Goal: Transaction & Acquisition: Book appointment/travel/reservation

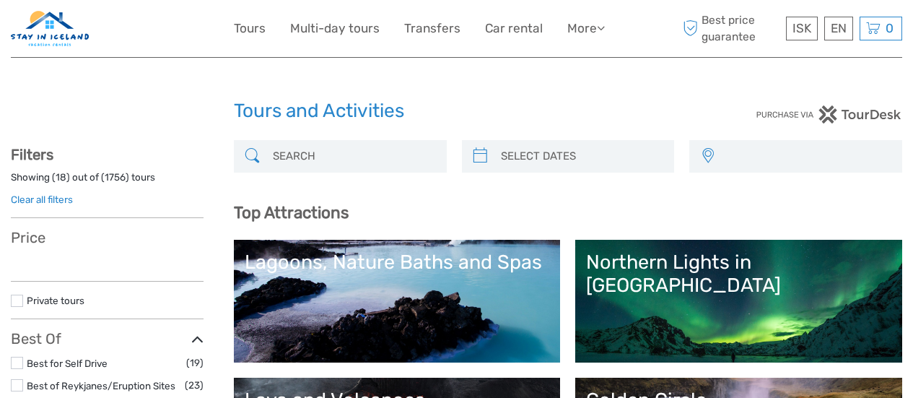
select select
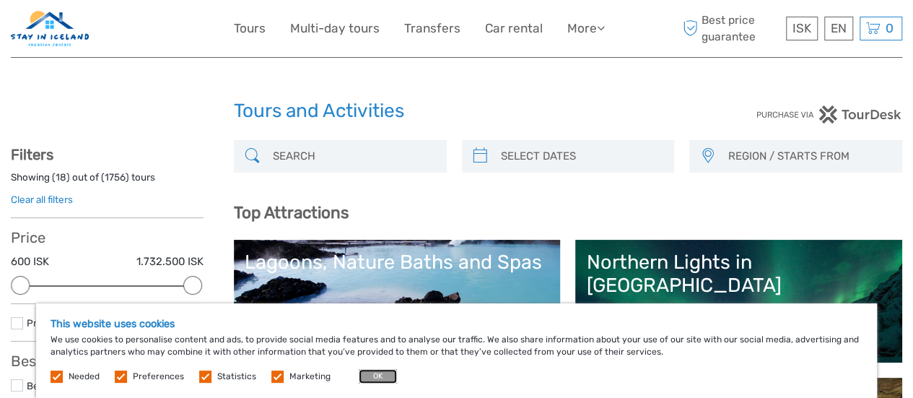
click at [367, 372] on button "OK" at bounding box center [378, 376] width 38 height 14
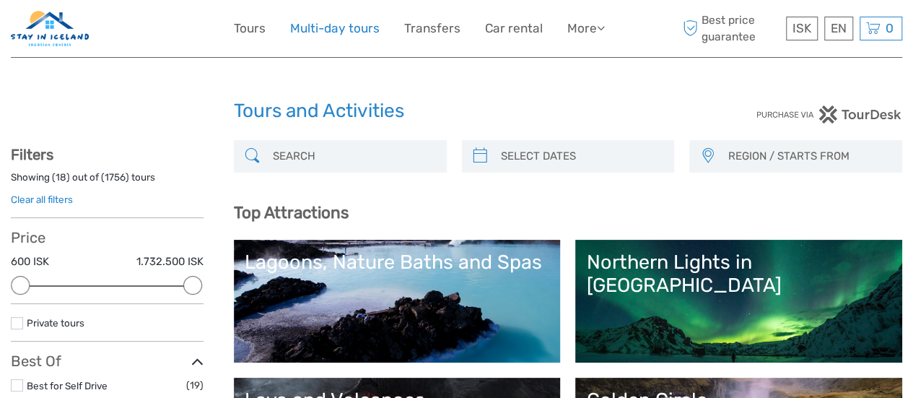
click at [357, 30] on link "Multi-day tours" at bounding box center [334, 28] width 89 height 21
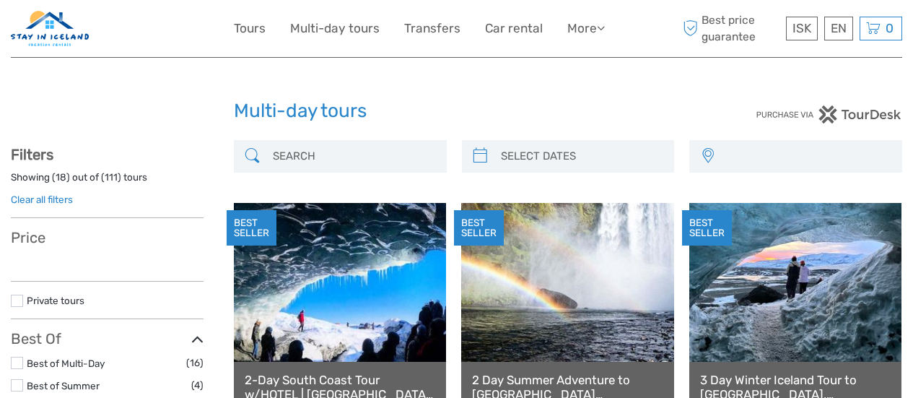
select select
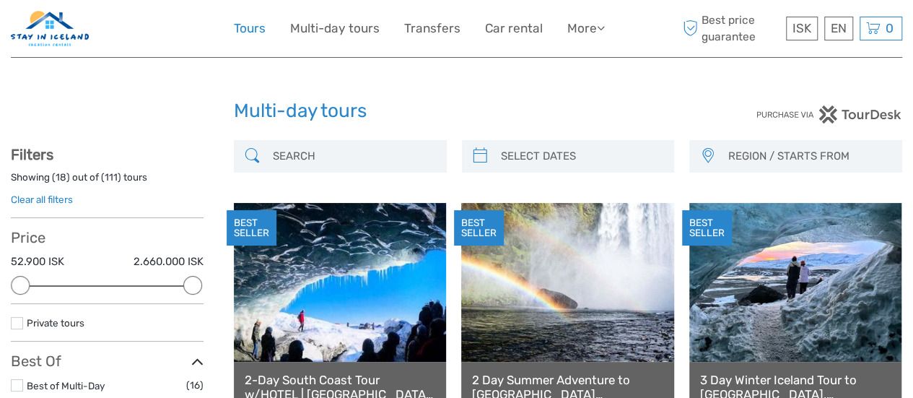
click at [245, 22] on link "Tours" at bounding box center [250, 28] width 32 height 21
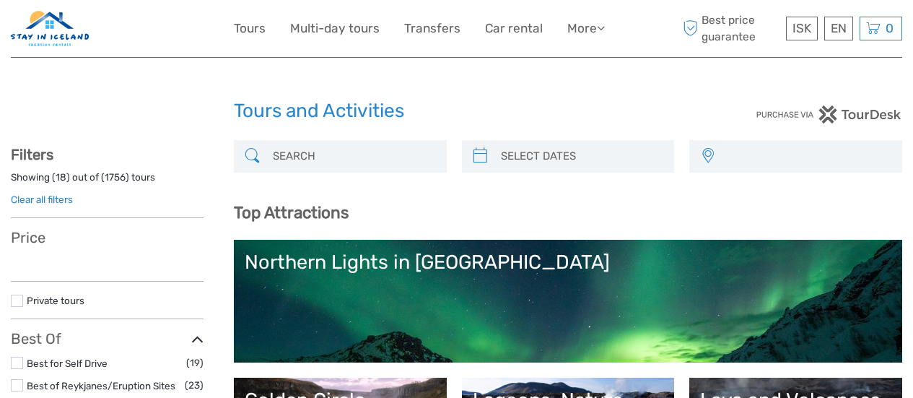
select select
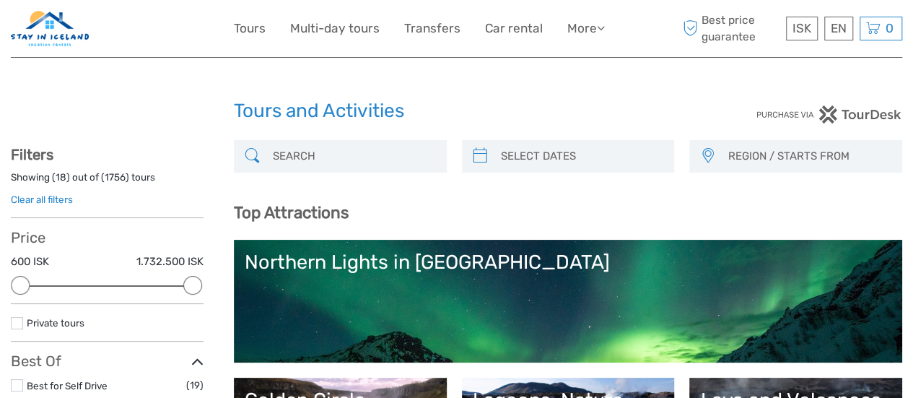
type input "04/09/2025"
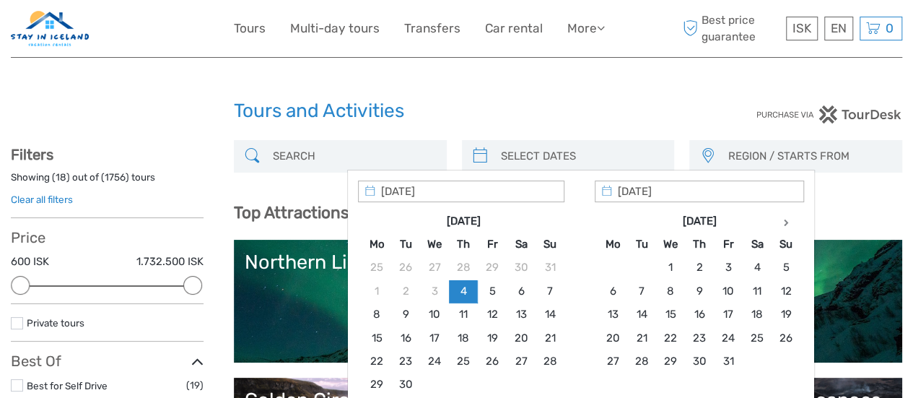
click at [565, 152] on input "search" at bounding box center [581, 156] width 173 height 25
click at [302, 187] on div "REGION / STARTS FROM Capital Region East North Northeast Reykjanes / Keflavík S…" at bounding box center [568, 164] width 668 height 48
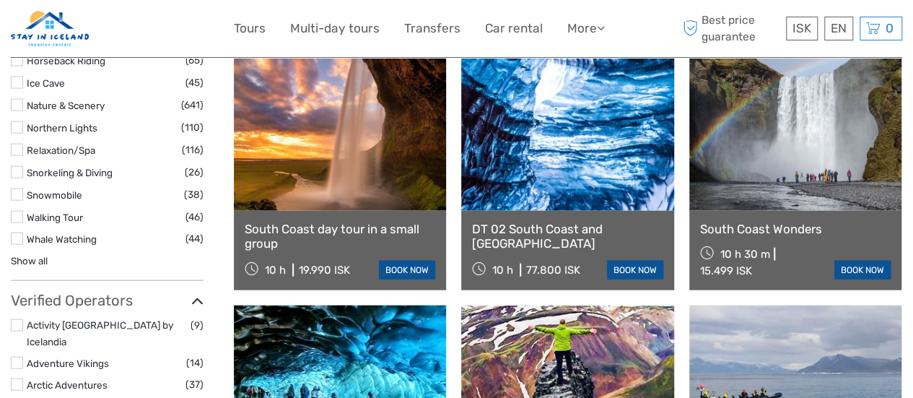
scroll to position [1660, 0]
